Goal: Task Accomplishment & Management: Manage account settings

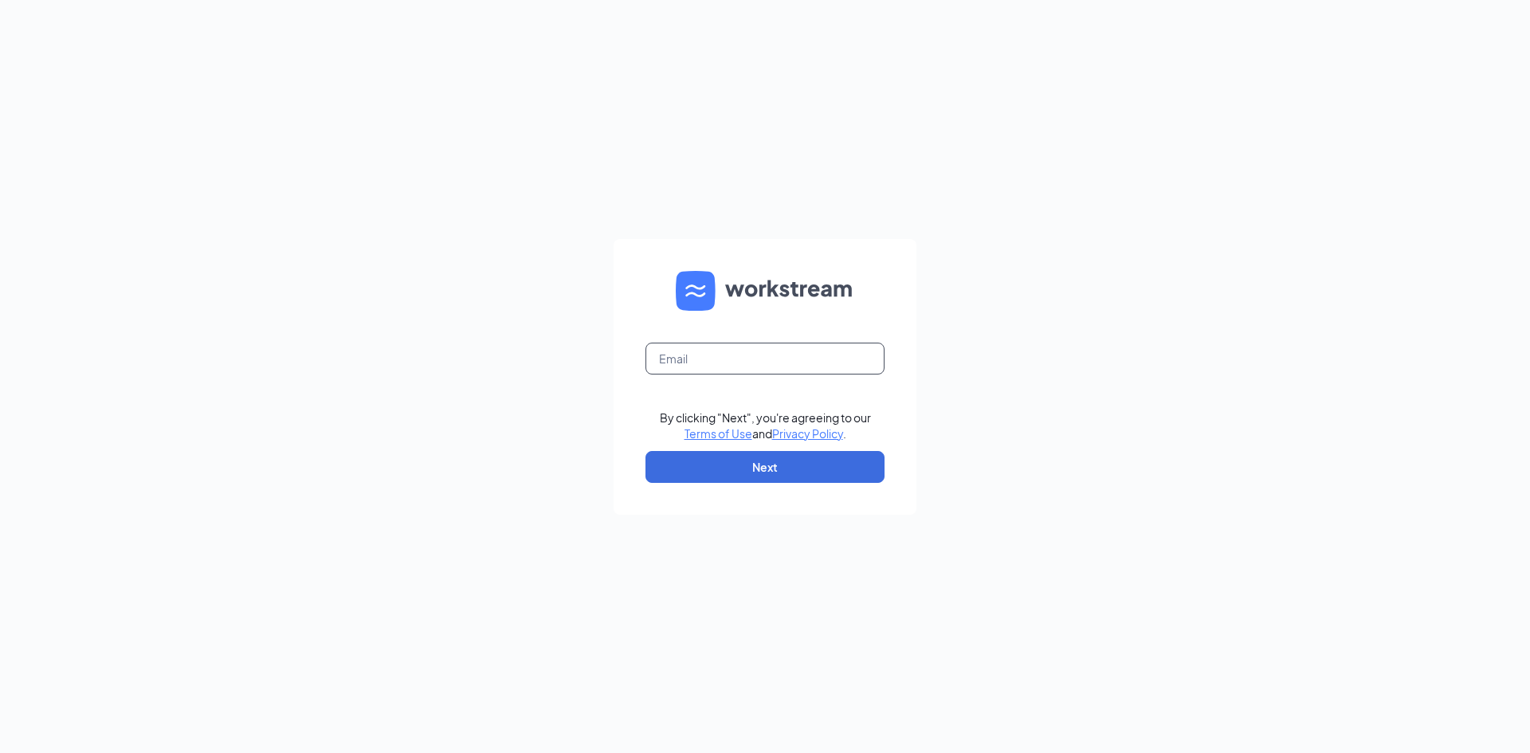
click at [674, 358] on input "text" at bounding box center [764, 359] width 239 height 32
type input "[EMAIL_ADDRESS][DOMAIN_NAME]"
click at [736, 462] on button "Next" at bounding box center [764, 467] width 239 height 32
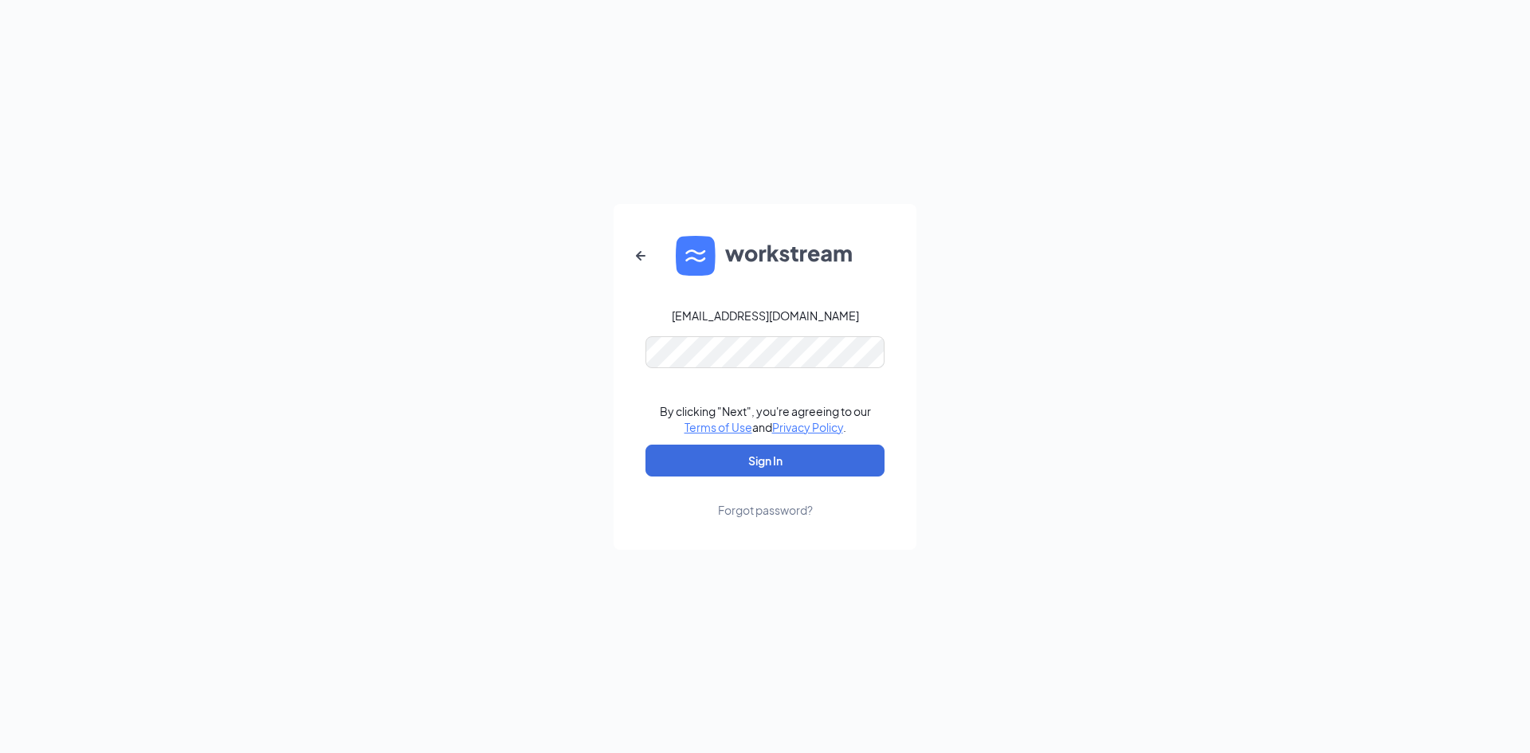
click at [1010, 351] on div "[EMAIL_ADDRESS][DOMAIN_NAME] By clicking "Next", you're agreeing to our Terms o…" at bounding box center [765, 376] width 1530 height 753
click at [770, 460] on button "Sign In" at bounding box center [764, 461] width 239 height 32
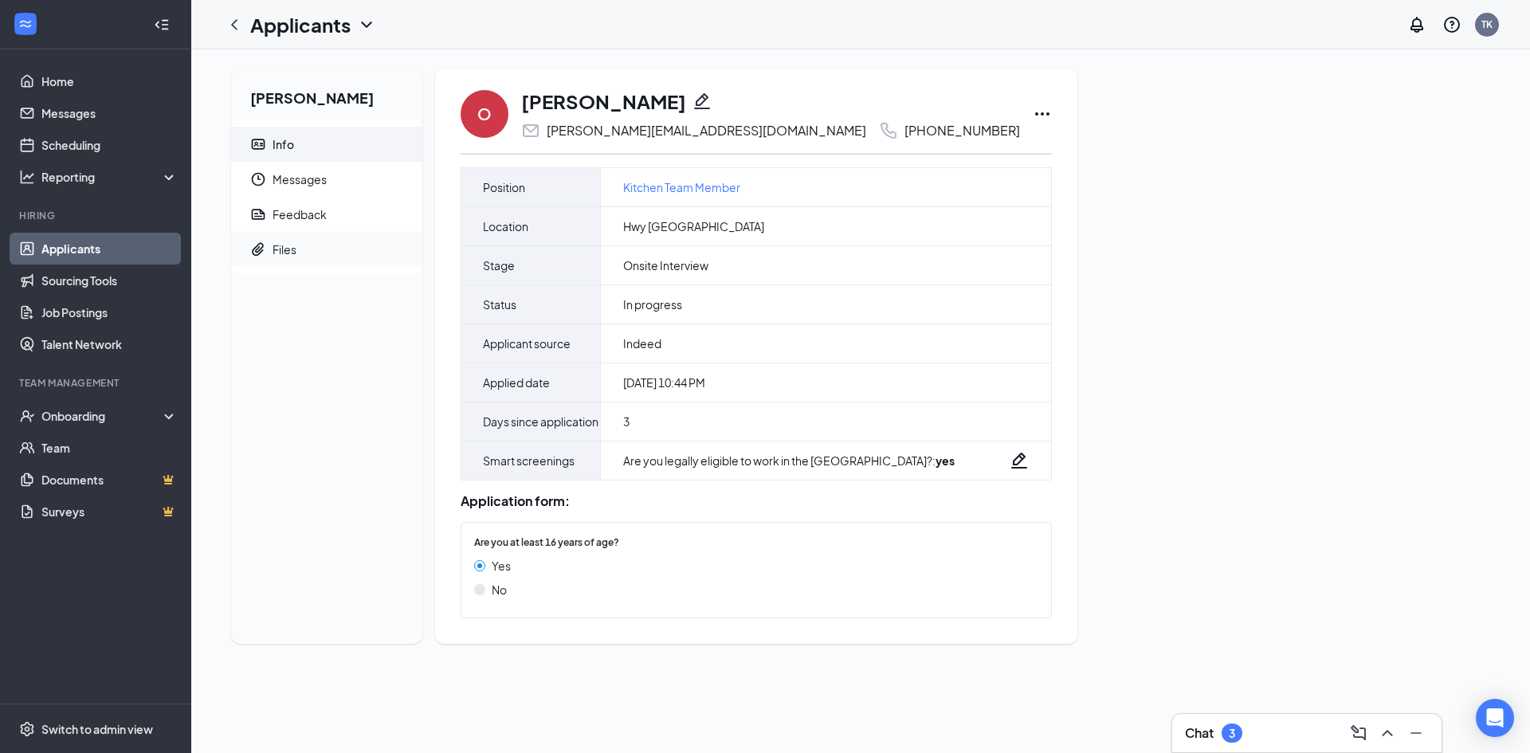
click at [282, 252] on div "Files" at bounding box center [284, 249] width 24 height 16
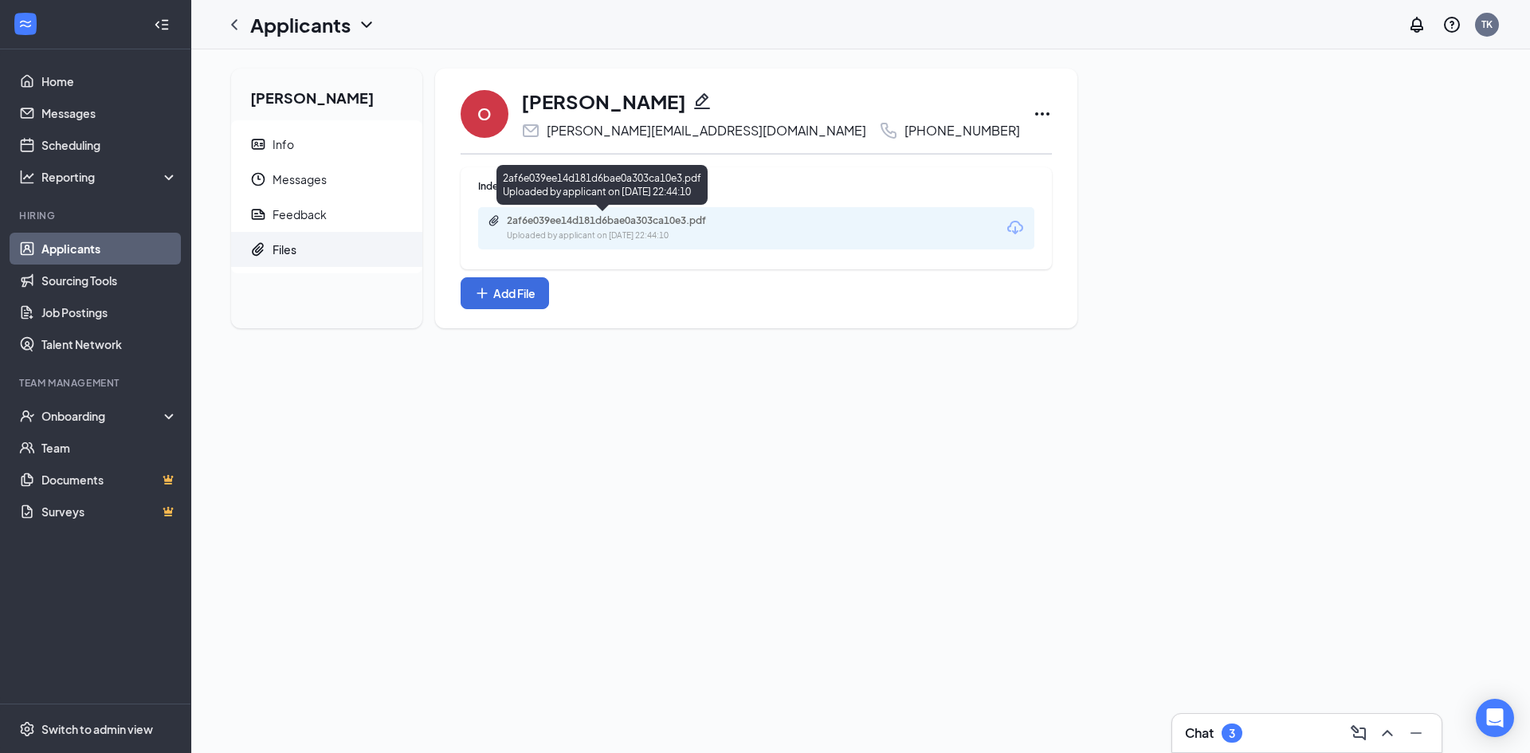
click at [582, 225] on div "2af6e039ee14d181d6bae0a303ca10e3.pdf" at bounding box center [618, 220] width 223 height 13
